Goal: Check status: Check status

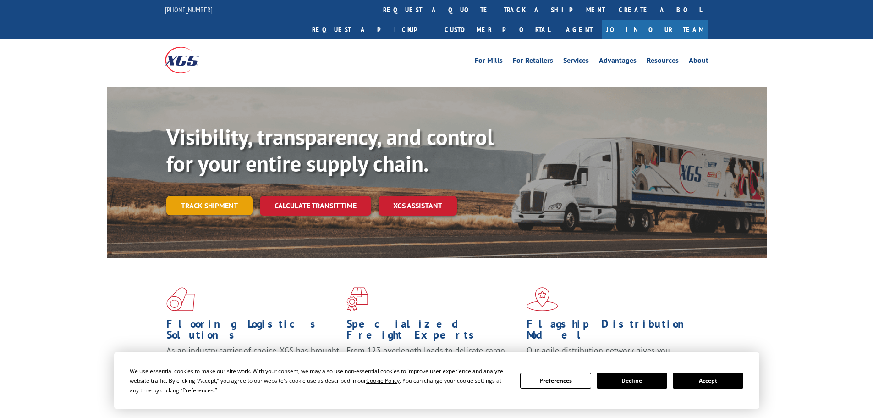
click at [214, 196] on link "Track shipment" at bounding box center [209, 205] width 86 height 19
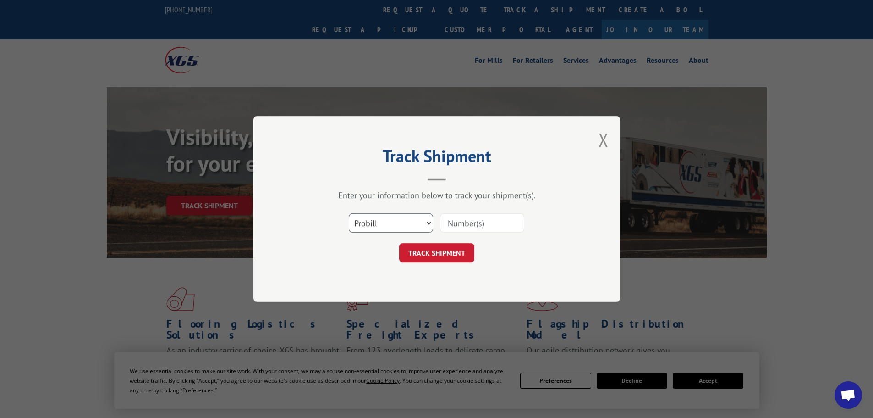
click at [374, 221] on select "Select category... Probill BOL PO" at bounding box center [391, 222] width 84 height 19
select select "po"
click at [349, 213] on select "Select category... Probill BOL PO" at bounding box center [391, 222] width 84 height 19
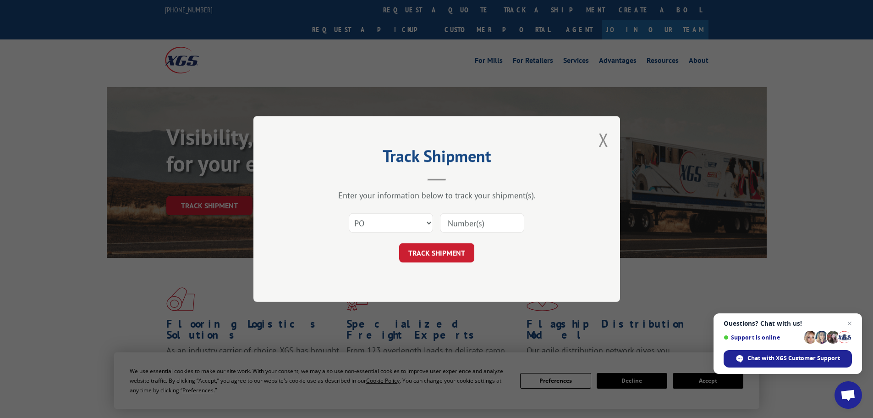
click at [476, 222] on input at bounding box center [482, 222] width 84 height 19
paste input "22533229"
type input "22533229"
click at [425, 252] on button "TRACK SHIPMENT" at bounding box center [436, 252] width 75 height 19
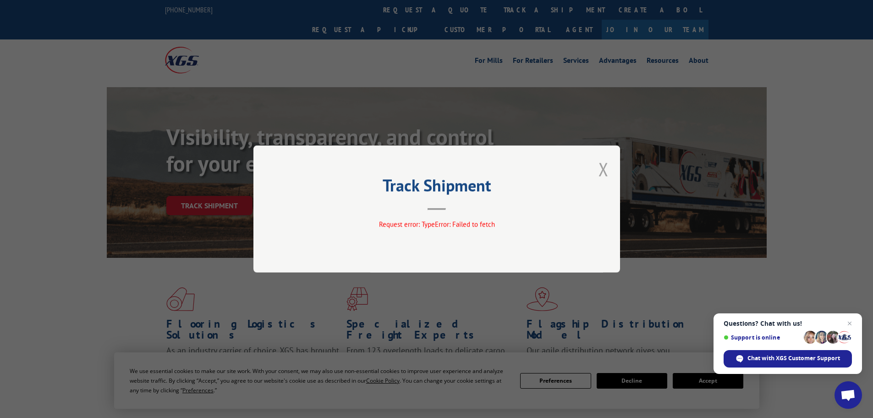
click at [604, 166] on button "Close modal" at bounding box center [604, 169] width 10 height 24
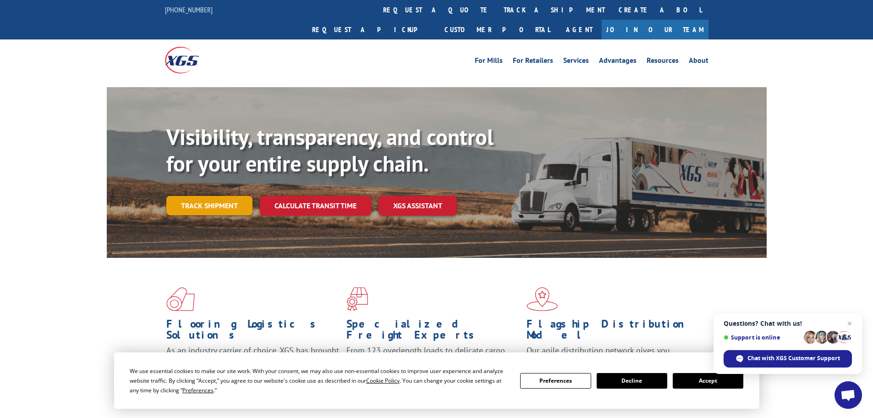
click at [233, 196] on link "Track shipment" at bounding box center [209, 205] width 86 height 19
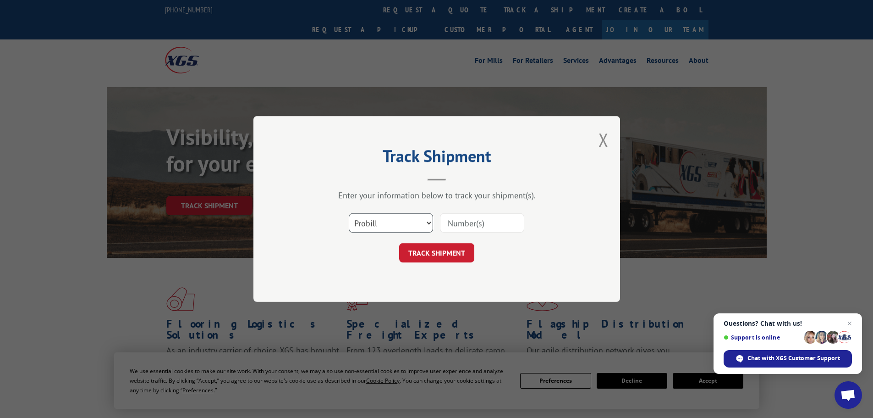
click at [366, 221] on select "Select category... Probill BOL PO" at bounding box center [391, 222] width 84 height 19
select select "po"
click at [349, 213] on select "Select category... Probill BOL PO" at bounding box center [391, 222] width 84 height 19
click at [442, 220] on input at bounding box center [482, 222] width 84 height 19
paste input "22533229"
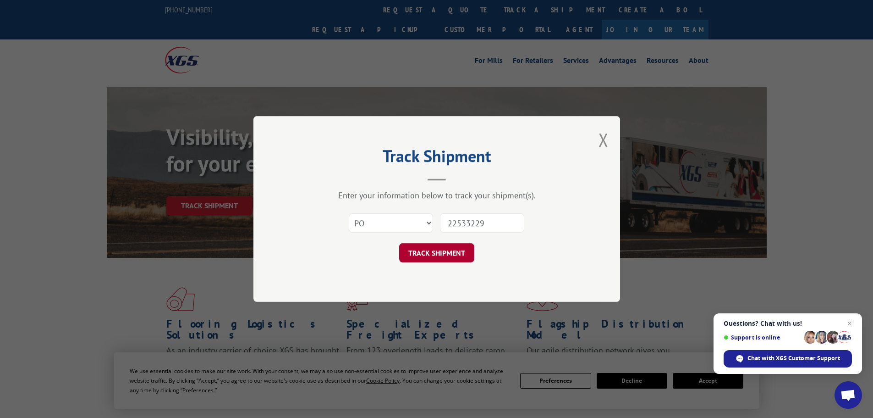
type input "22533229"
click at [449, 250] on button "TRACK SHIPMENT" at bounding box center [436, 252] width 75 height 19
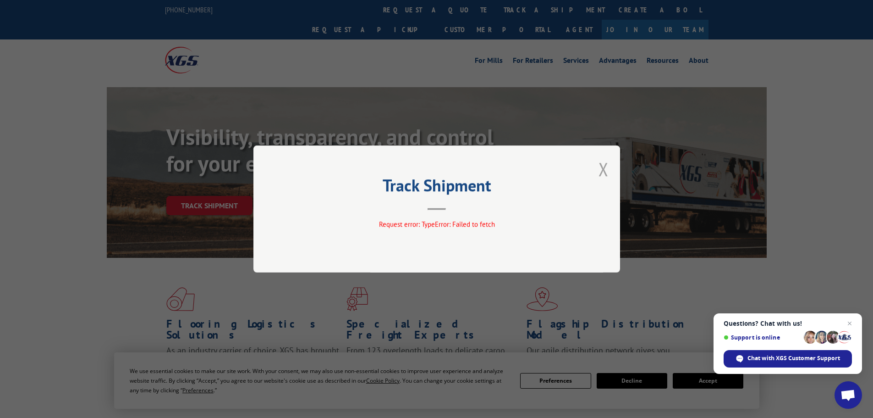
click at [602, 166] on button "Close modal" at bounding box center [604, 169] width 10 height 24
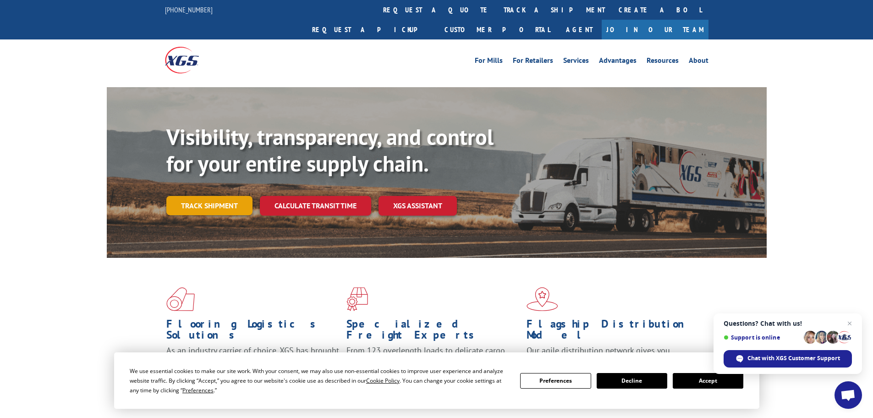
click at [205, 196] on link "Track shipment" at bounding box center [209, 205] width 86 height 19
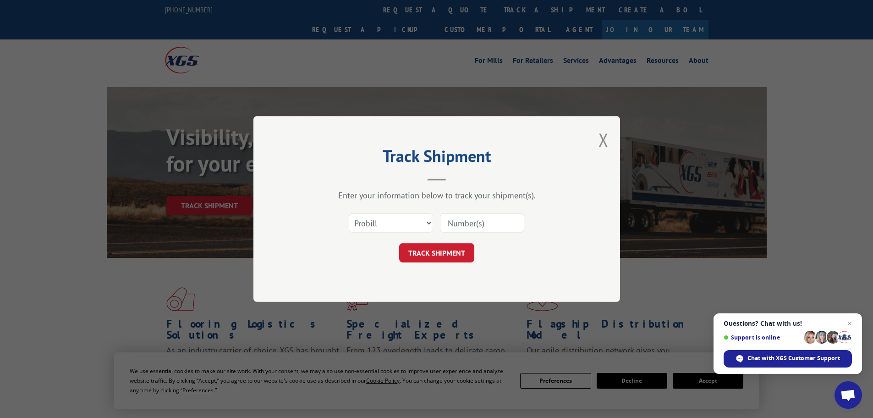
click at [494, 226] on input at bounding box center [482, 222] width 84 height 19
paste input "17472595"
type input "17472595"
click at [417, 258] on button "TRACK SHIPMENT" at bounding box center [436, 252] width 75 height 19
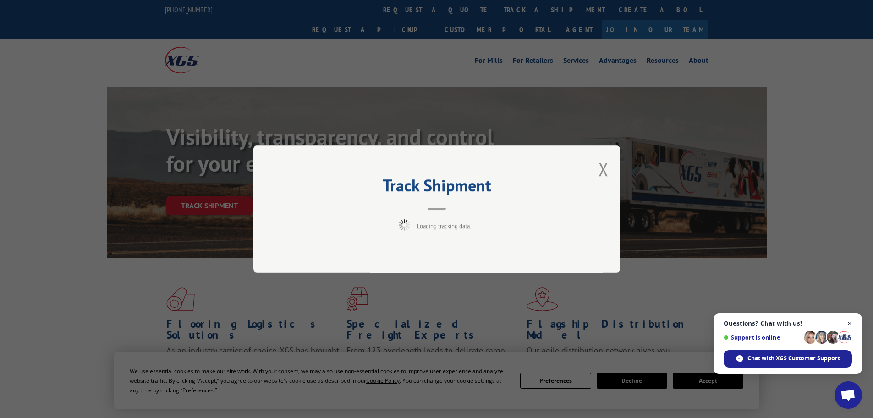
click at [851, 322] on span "Close chat" at bounding box center [850, 323] width 11 height 11
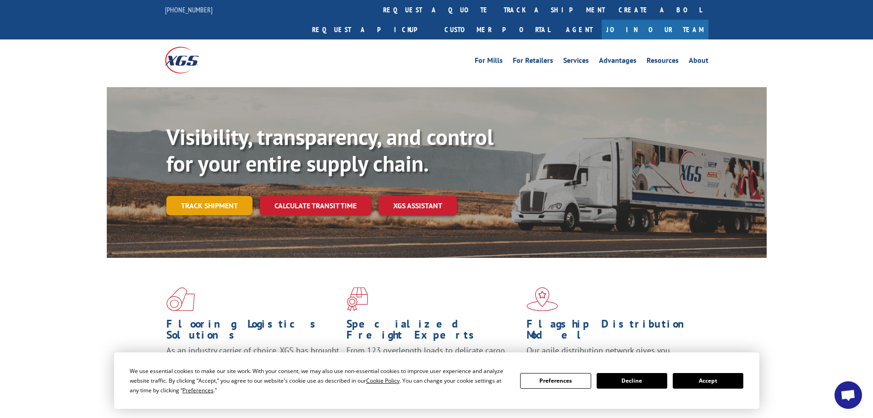
click at [204, 196] on link "Track shipment" at bounding box center [209, 205] width 86 height 19
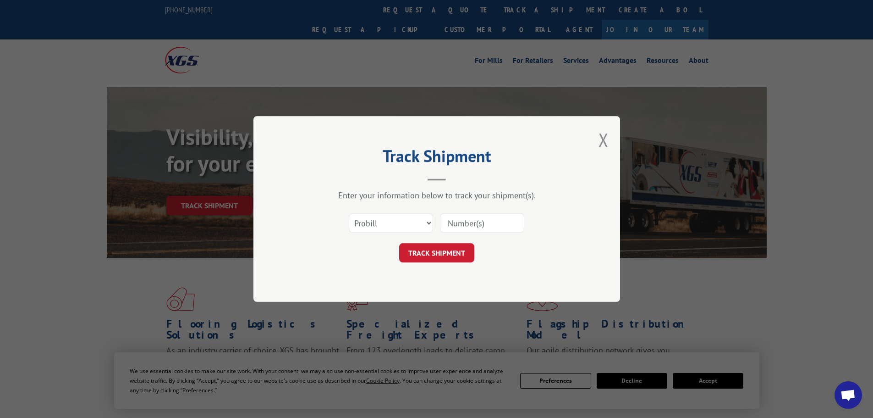
click at [467, 226] on input at bounding box center [482, 222] width 84 height 19
paste input "17472595"
type input "17472595"
click at [441, 258] on button "TRACK SHIPMENT" at bounding box center [436, 252] width 75 height 19
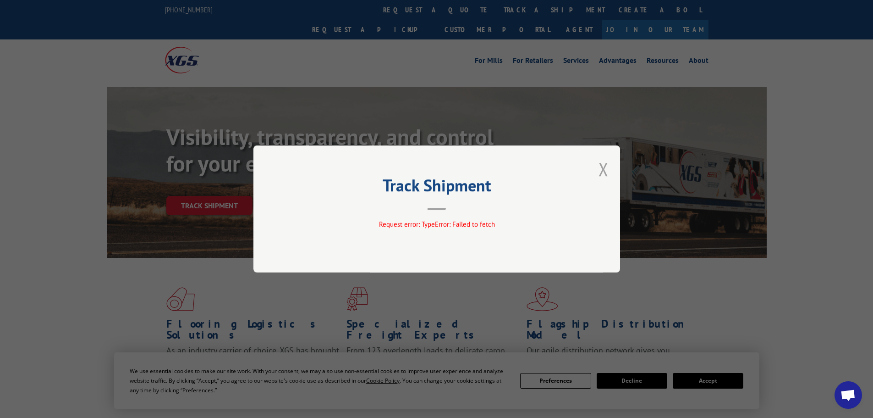
click at [602, 166] on button "Close modal" at bounding box center [604, 169] width 10 height 24
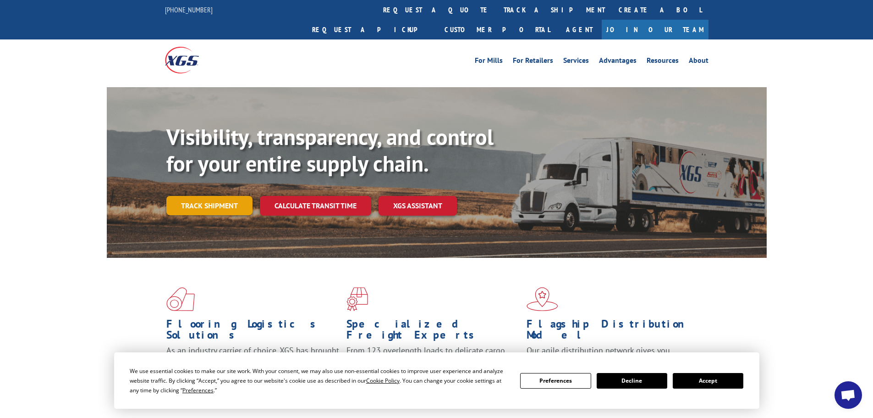
click at [194, 196] on link "Track shipment" at bounding box center [209, 205] width 86 height 19
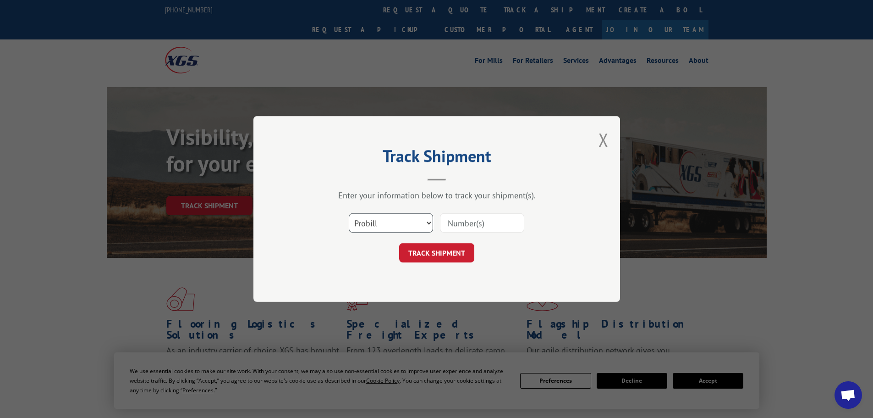
click at [373, 222] on select "Select category... Probill BOL PO" at bounding box center [391, 222] width 84 height 19
select select "po"
click at [349, 213] on select "Select category... Probill BOL PO" at bounding box center [391, 222] width 84 height 19
click at [441, 221] on input at bounding box center [482, 222] width 84 height 19
paste input "22532990"
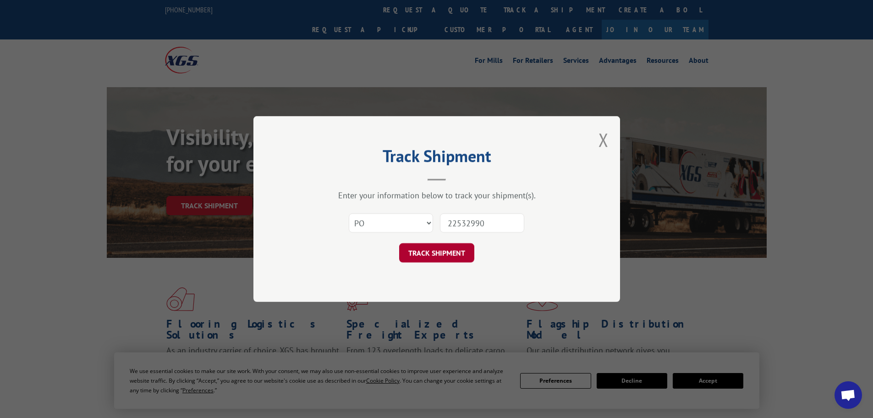
type input "22532990"
click at [442, 256] on button "TRACK SHIPMENT" at bounding box center [436, 252] width 75 height 19
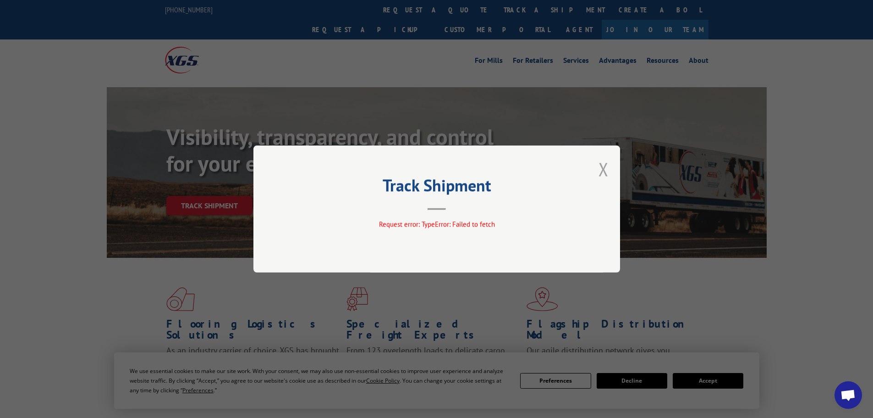
click at [604, 165] on button "Close modal" at bounding box center [604, 169] width 10 height 24
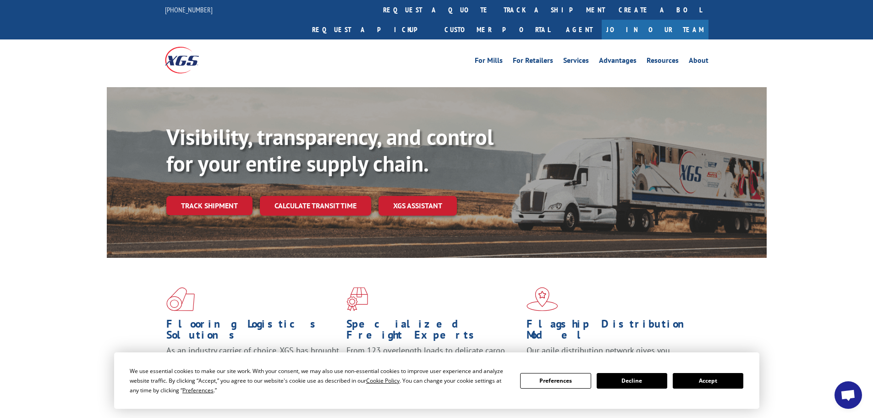
click at [854, 392] on span "Open chat" at bounding box center [848, 395] width 15 height 13
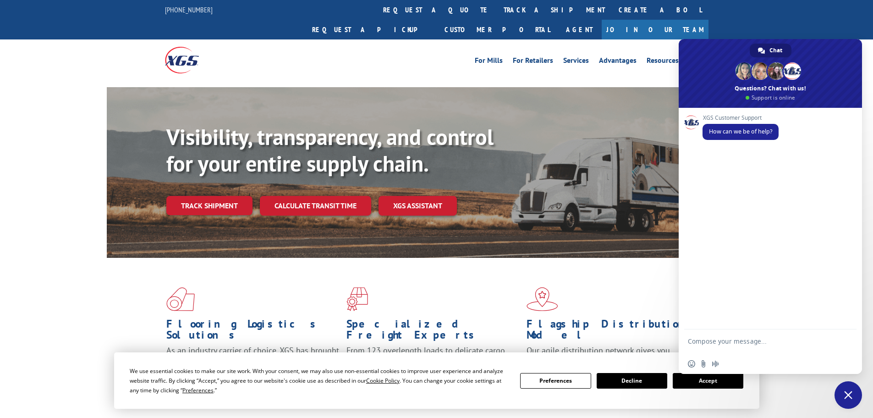
click at [694, 338] on textarea "Compose your message..." at bounding box center [760, 345] width 145 height 17
drag, startPoint x: 761, startPoint y: 354, endPoint x: 792, endPoint y: 359, distance: 32.0
click at [792, 359] on div "Insert an emoji Send a file Audio message" at bounding box center [770, 363] width 183 height 20
click at [735, 350] on textarea "Tracking is not working. Please send update status for PO" at bounding box center [760, 345] width 145 height 17
paste textarea "22532990"
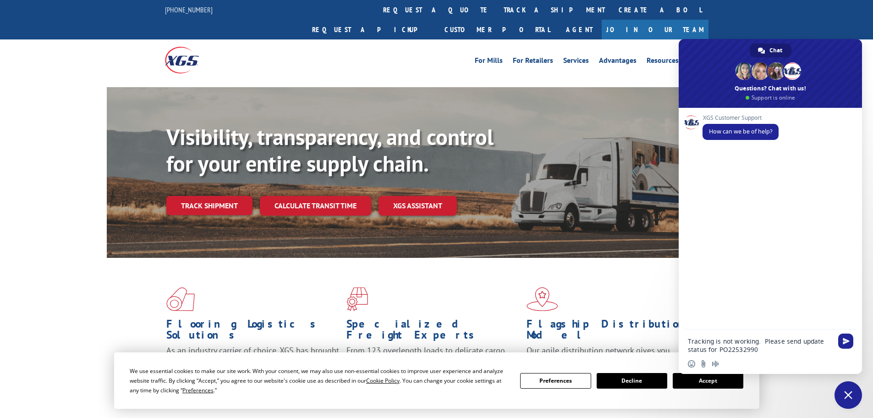
click at [728, 350] on textarea "Tracking is not working. Please send update status for PO22532990" at bounding box center [760, 345] width 145 height 17
click at [762, 348] on textarea "Tracking is not working. Please send update status for PO 22532990" at bounding box center [760, 345] width 145 height 17
type textarea "Tracking is not working. Please send update status for PO 22532990."
click at [845, 338] on span "Send" at bounding box center [846, 340] width 7 height 7
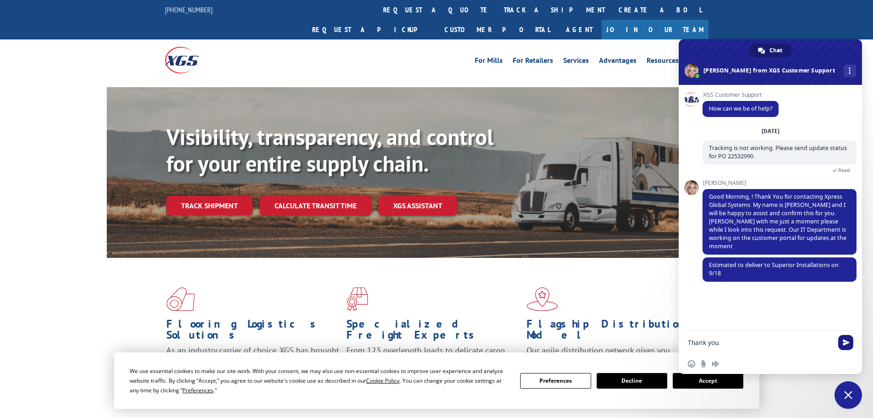
type textarea "Thank you."
click at [845, 347] on span "Send" at bounding box center [846, 342] width 15 height 15
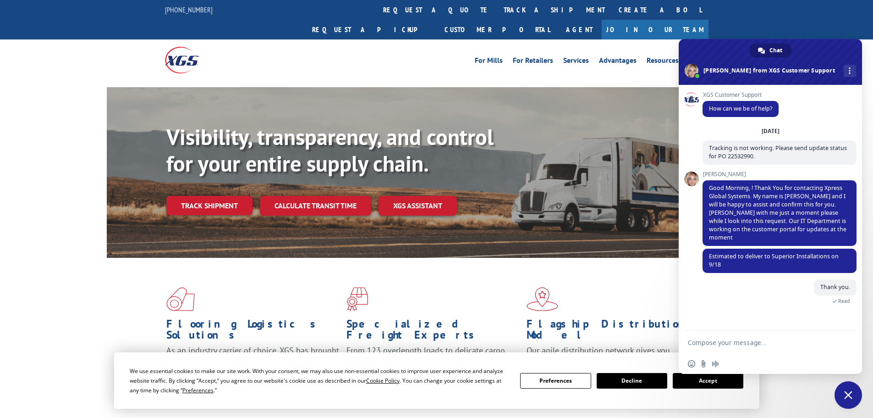
click at [401, 53] on div "For Mills For Retailers Services Advantages Resources About For Mills For Retai…" at bounding box center [437, 59] width 544 height 41
click at [844, 393] on span "Close chat" at bounding box center [849, 395] width 28 height 28
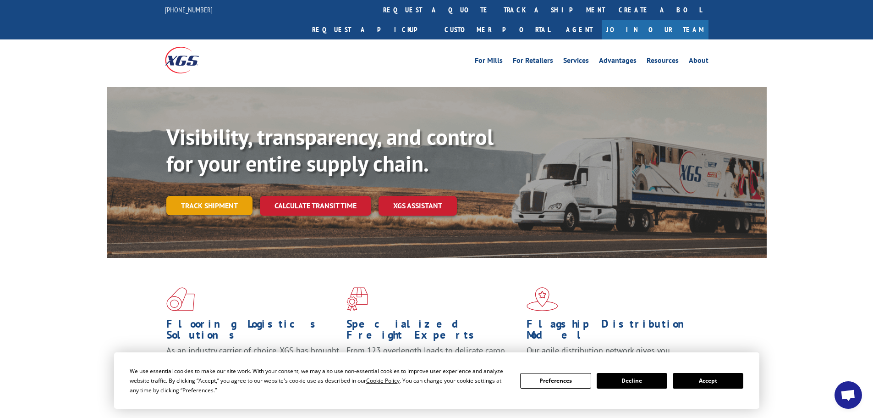
click at [207, 196] on link "Track shipment" at bounding box center [209, 205] width 86 height 19
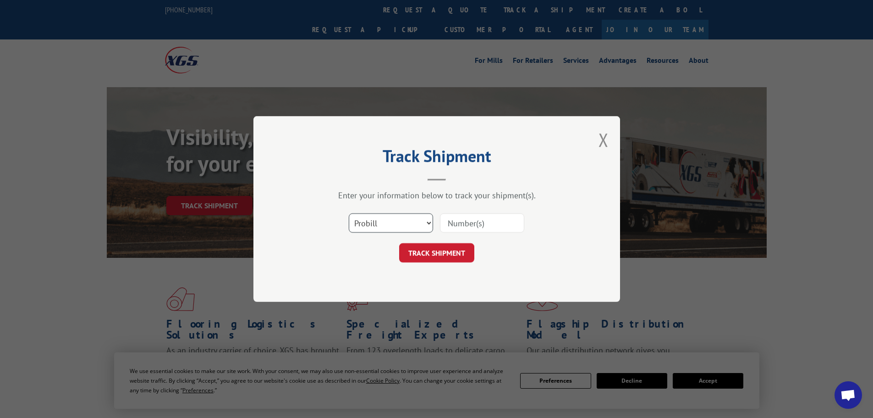
click at [362, 227] on select "Select category... Probill BOL PO" at bounding box center [391, 222] width 84 height 19
select select "po"
click at [349, 213] on select "Select category... Probill BOL PO" at bounding box center [391, 222] width 84 height 19
click at [451, 222] on input at bounding box center [482, 222] width 84 height 19
paste input "22533263"
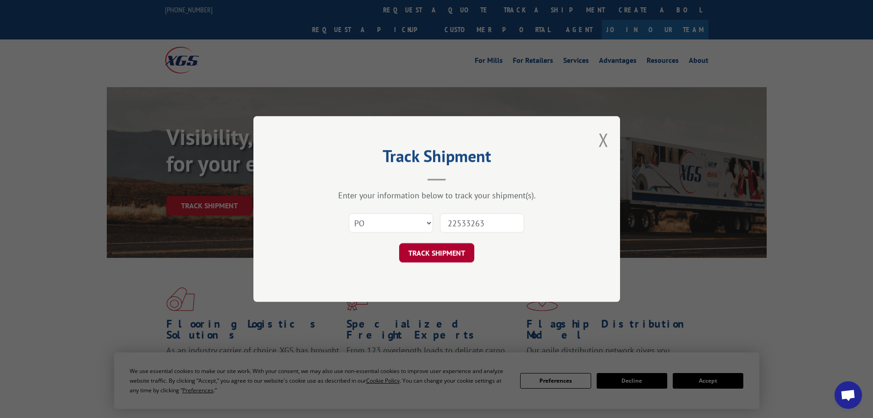
type input "22533263"
click at [447, 246] on button "TRACK SHIPMENT" at bounding box center [436, 252] width 75 height 19
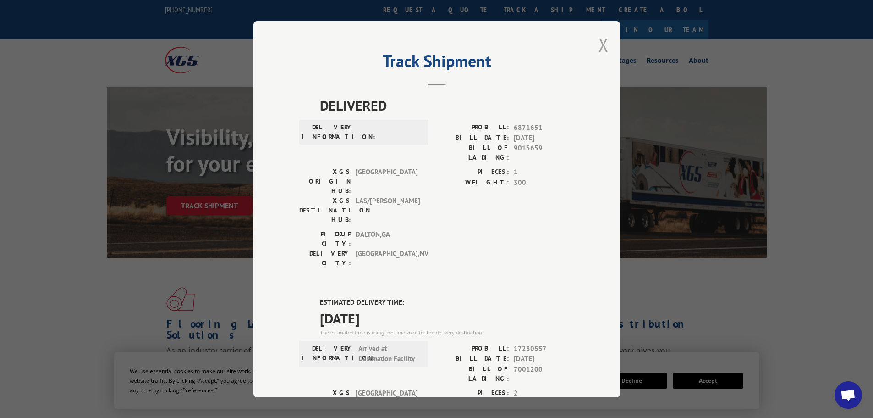
click at [599, 39] on button "Close modal" at bounding box center [604, 45] width 10 height 24
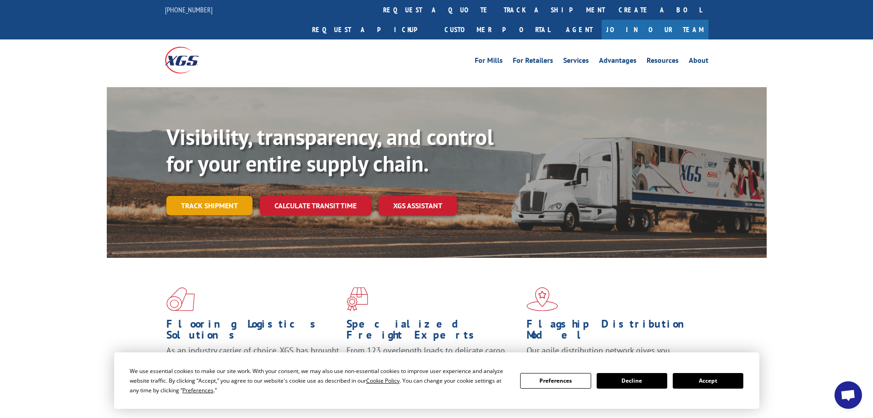
click at [206, 196] on link "Track shipment" at bounding box center [209, 205] width 86 height 19
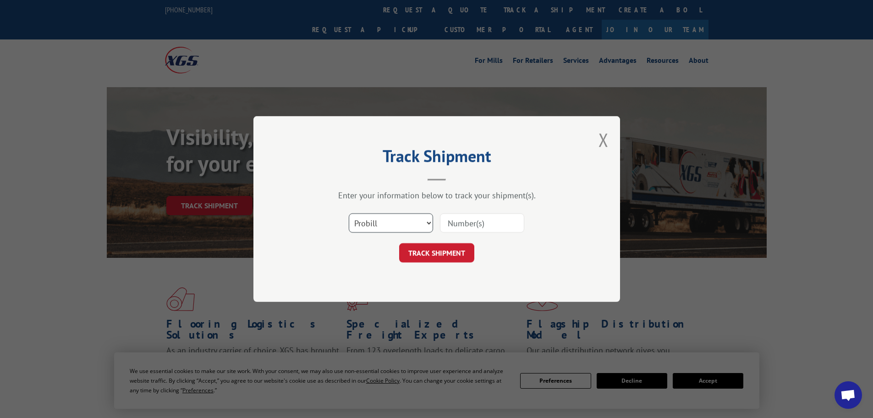
click at [389, 223] on select "Select category... Probill BOL PO" at bounding box center [391, 222] width 84 height 19
select select "po"
click at [349, 213] on select "Select category... Probill BOL PO" at bounding box center [391, 222] width 84 height 19
click at [440, 223] on input at bounding box center [482, 222] width 84 height 19
paste input "22533229"
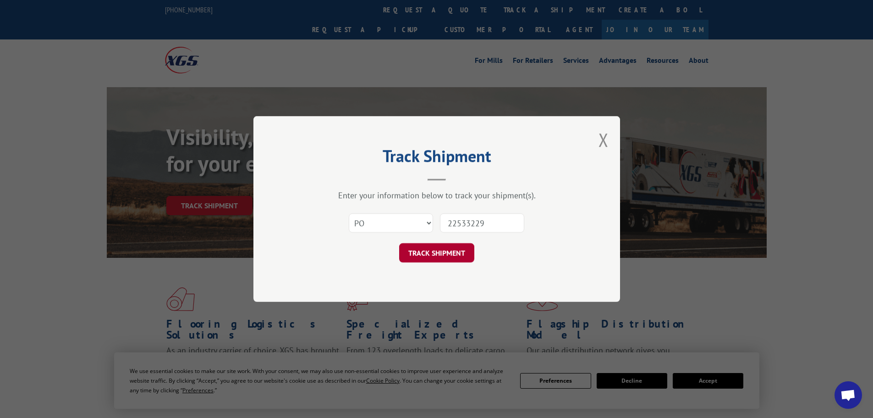
type input "22533229"
click at [446, 252] on button "TRACK SHIPMENT" at bounding box center [436, 252] width 75 height 19
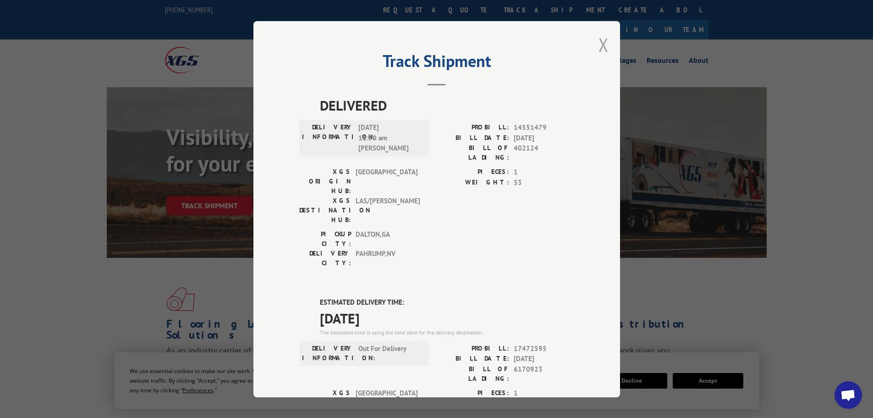
click at [599, 48] on button "Close modal" at bounding box center [604, 45] width 10 height 24
